Goal: Task Accomplishment & Management: Use online tool/utility

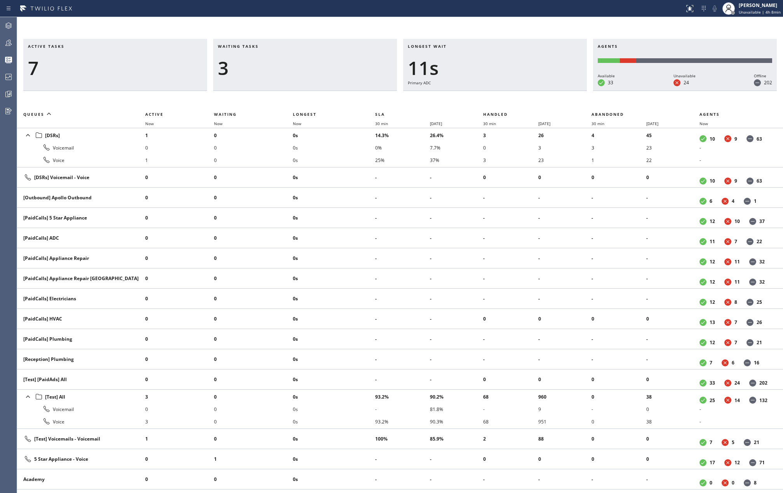
click at [343, 68] on div "3" at bounding box center [305, 68] width 174 height 23
click at [299, 126] on th "Now" at bounding box center [334, 123] width 82 height 9
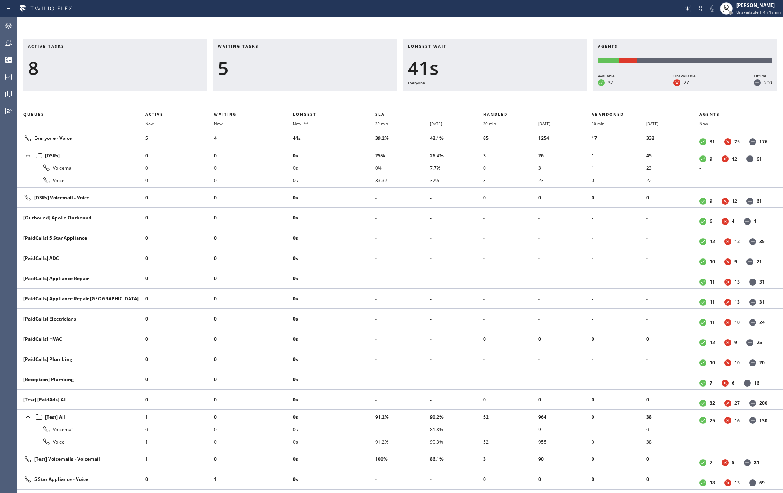
click at [285, 27] on div "Active tasks 8 Waiting tasks 5 Longest wait 41s Everyone Agents Available 32 Un…" at bounding box center [400, 255] width 766 height 476
click at [310, 28] on div "Active tasks 7 Waiting tasks 2 Longest wait 27s Everyone Agents Available 33 Un…" at bounding box center [400, 255] width 766 height 476
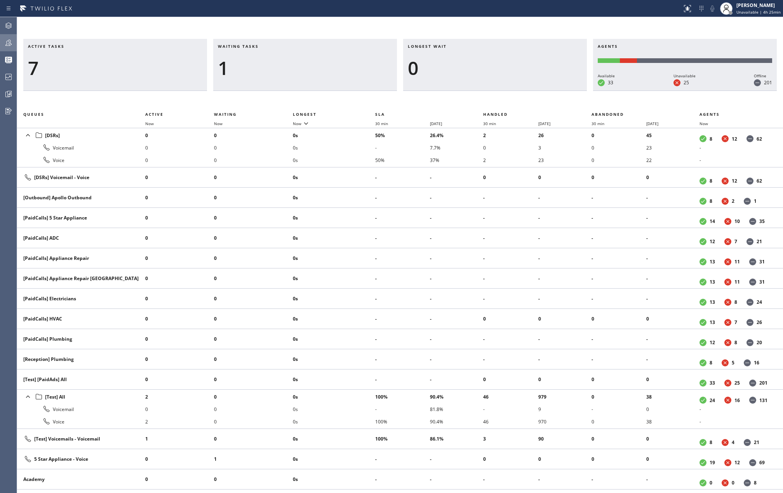
click at [8, 38] on icon at bounding box center [8, 42] width 9 height 9
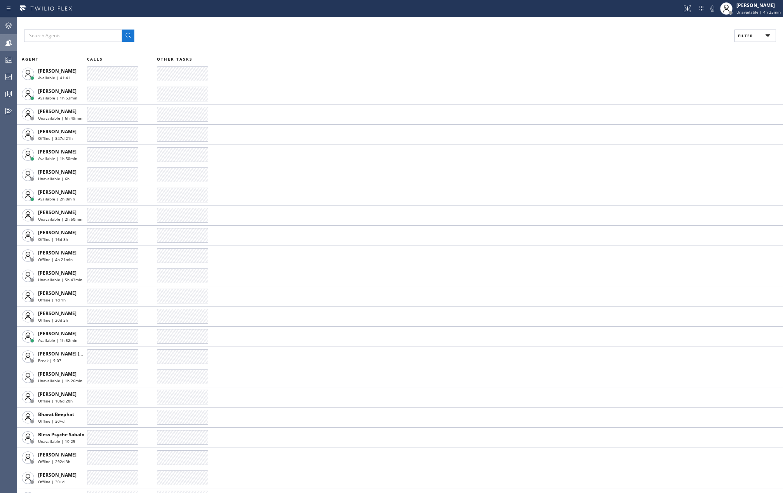
click at [745, 38] on span "Filter" at bounding box center [745, 35] width 15 height 5
click at [670, 90] on input "Available" at bounding box center [669, 91] width 9 height 9
checkbox input "true"
click at [670, 114] on input "Break" at bounding box center [669, 116] width 9 height 9
checkbox input "true"
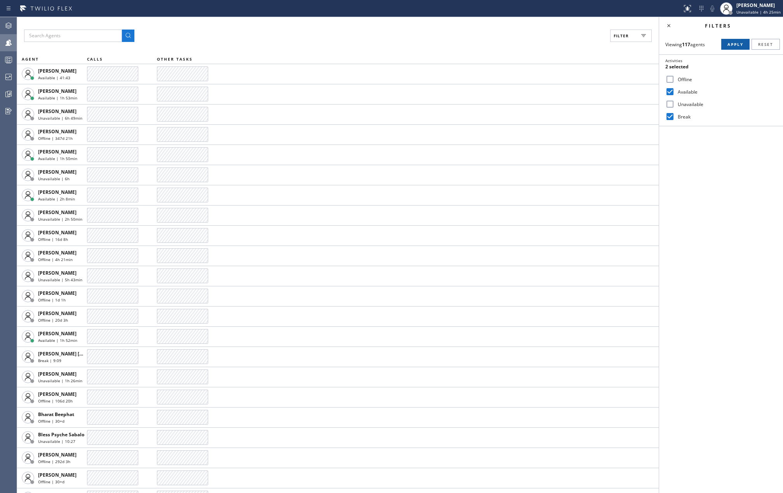
click at [735, 45] on span "Apply" at bounding box center [735, 44] width 16 height 5
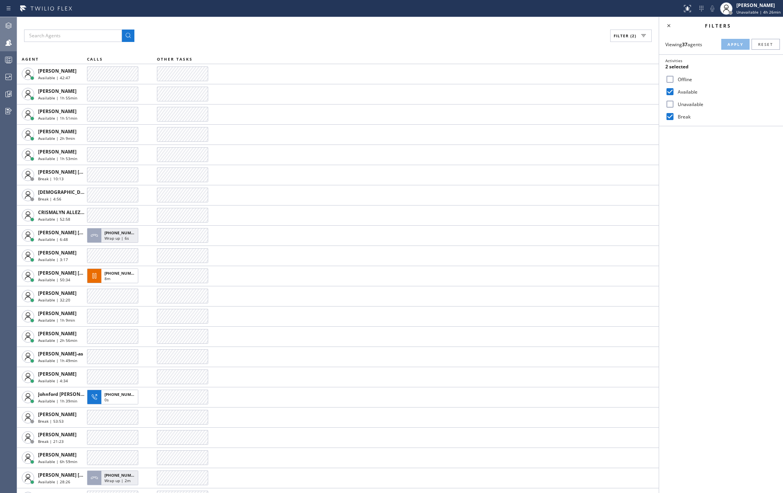
click at [12, 25] on icon at bounding box center [8, 25] width 9 height 9
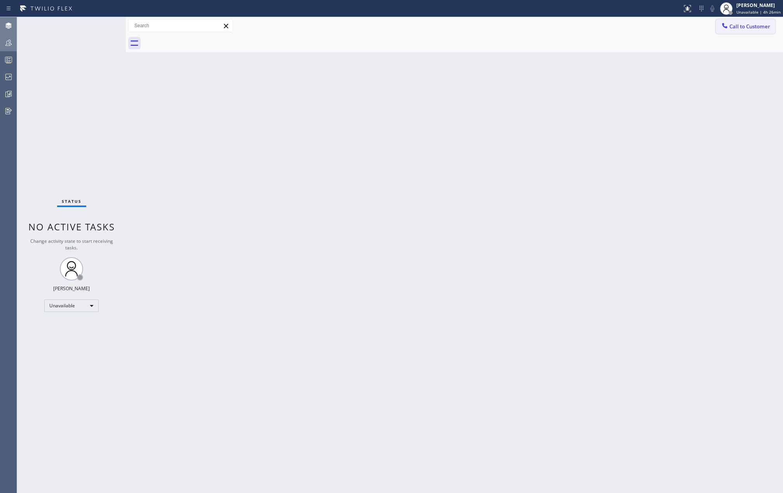
click at [731, 25] on span "Call to Customer" at bounding box center [749, 26] width 41 height 7
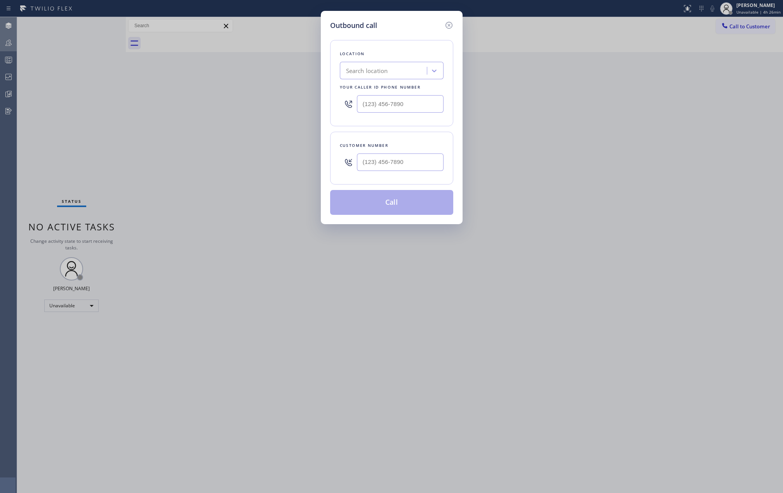
type input "(___) ___-____"
click at [403, 156] on input "(___) ___-____" at bounding box center [400, 161] width 87 height 17
type input "(___) ___-____"
click at [405, 103] on input "(___) ___-____" at bounding box center [400, 103] width 87 height 17
paste input "832) 968-5468"
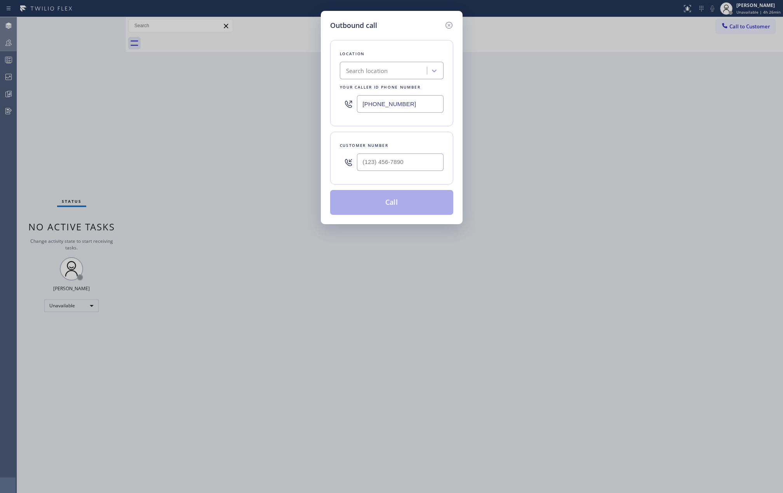
drag, startPoint x: 418, startPoint y: 106, endPoint x: 348, endPoint y: 106, distance: 69.9
click at [348, 106] on div "[PHONE_NUMBER]" at bounding box center [392, 103] width 104 height 25
paste input "17) 482-5346"
type input "[PHONE_NUMBER]"
type input "(___) ___-____"
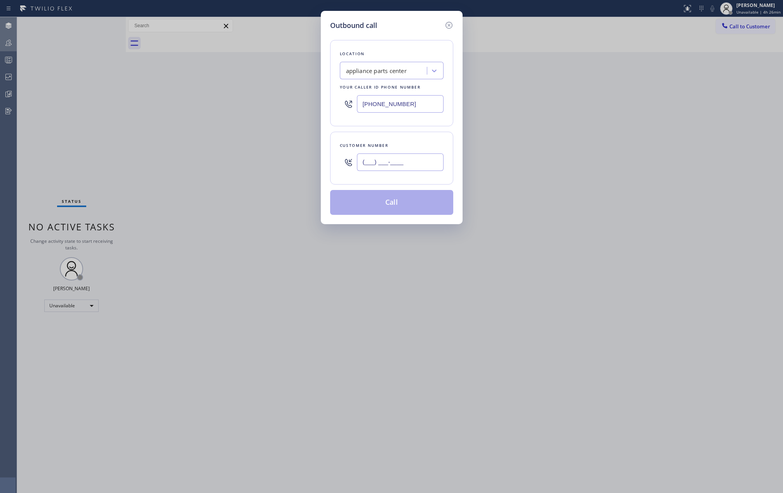
click at [388, 165] on input "(___) ___-____" at bounding box center [400, 161] width 87 height 17
click at [451, 24] on icon at bounding box center [448, 25] width 9 height 9
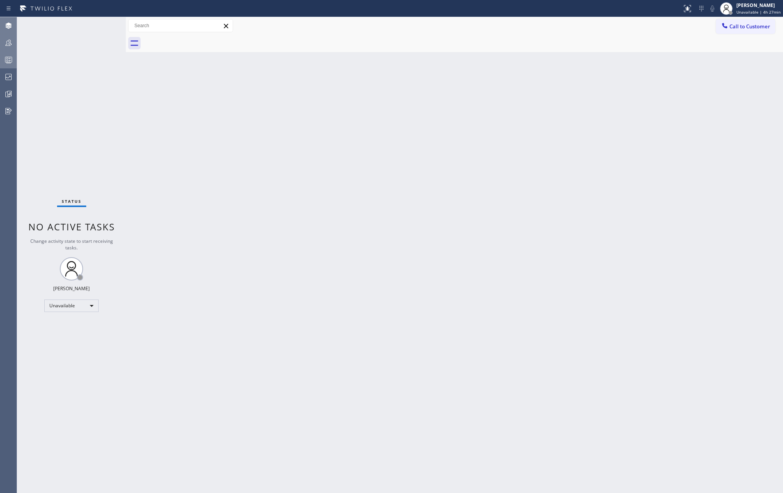
click at [9, 64] on icon at bounding box center [8, 59] width 9 height 9
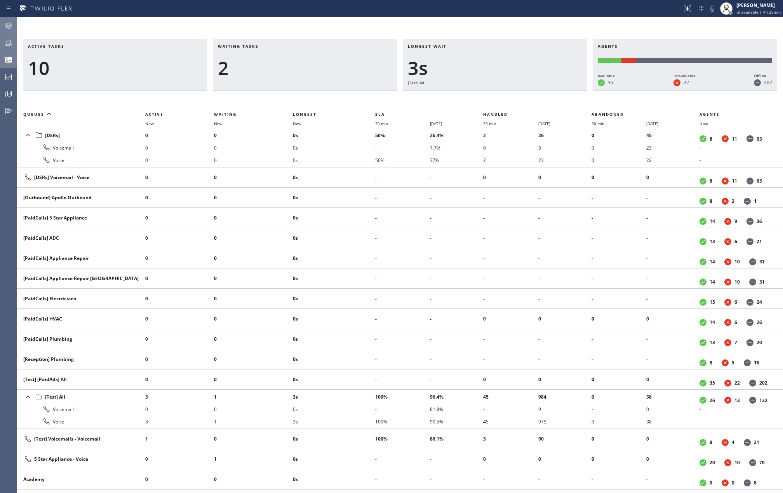
click at [270, 8] on div at bounding box center [341, 8] width 676 height 12
click at [13, 42] on icon at bounding box center [8, 42] width 9 height 9
